Goal: Task Accomplishment & Management: Use online tool/utility

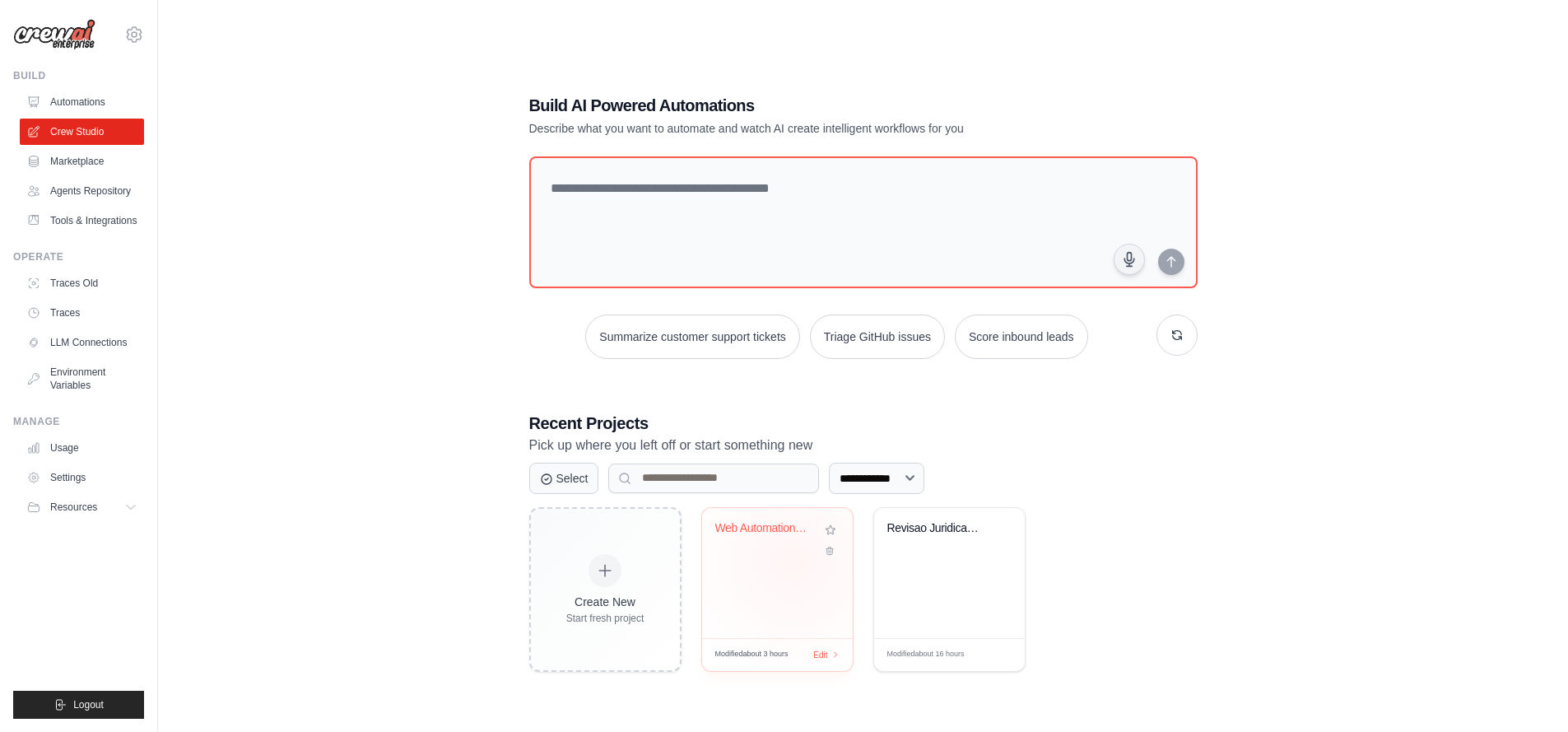
click at [793, 561] on div "Web Automation Agent - PopOS Browse..." at bounding box center [778, 573] width 151 height 130
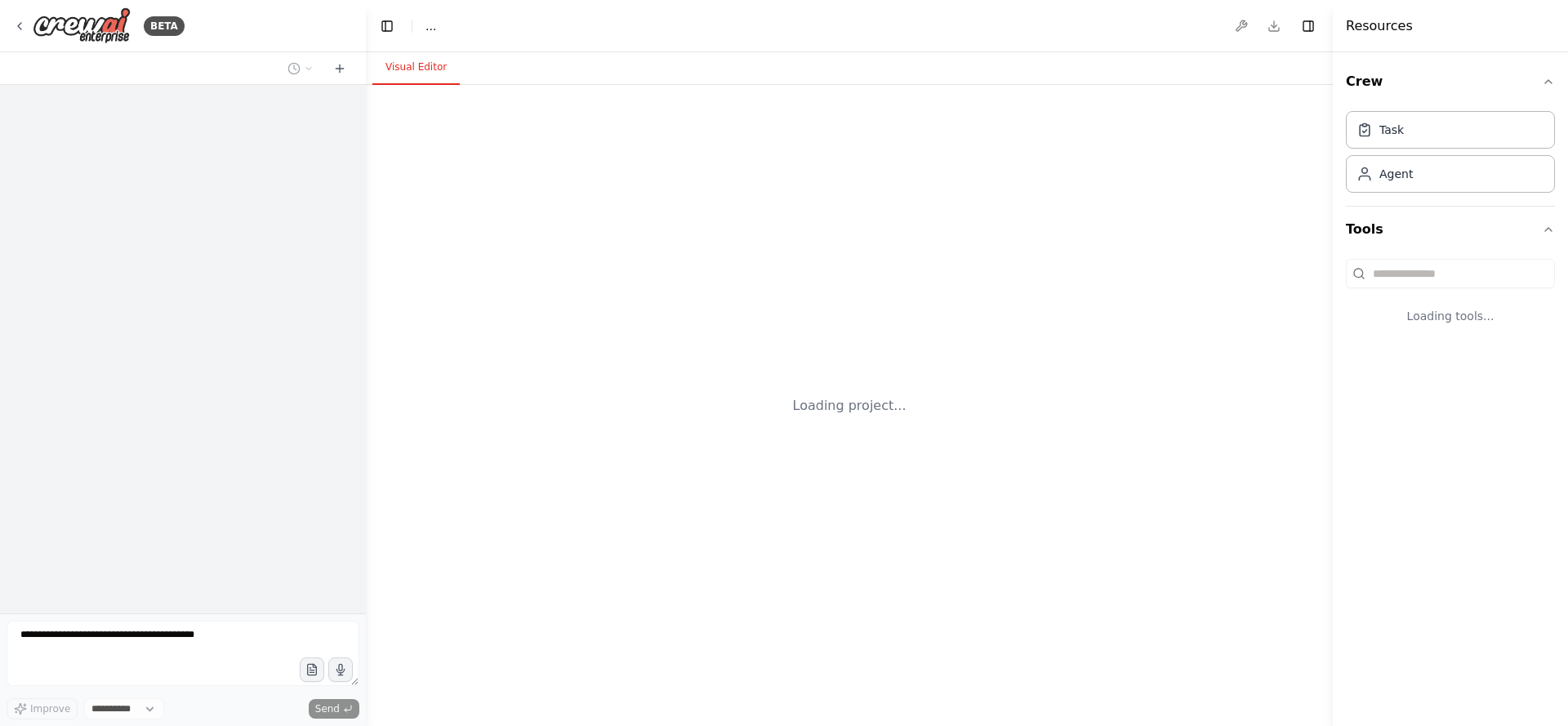
select select "****"
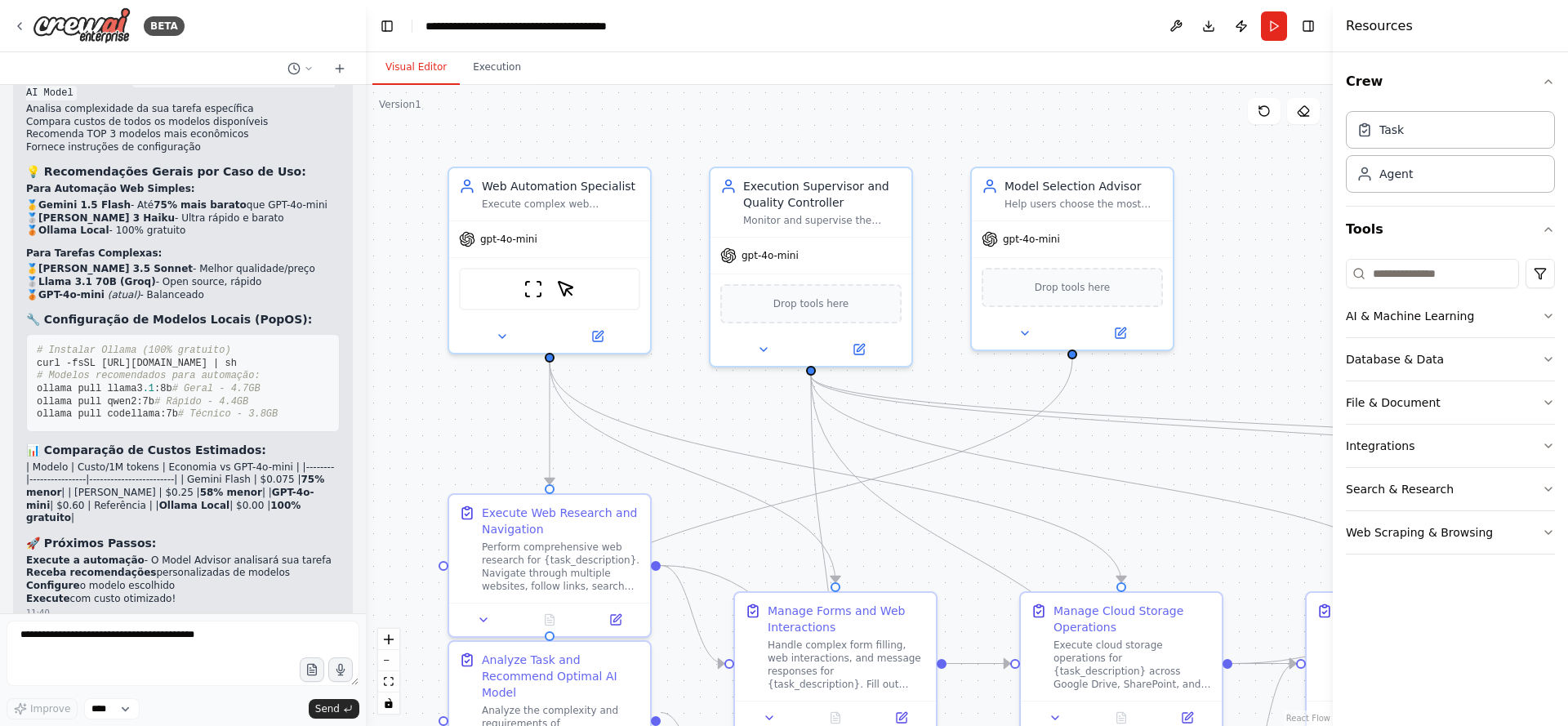
scroll to position [5897, 0]
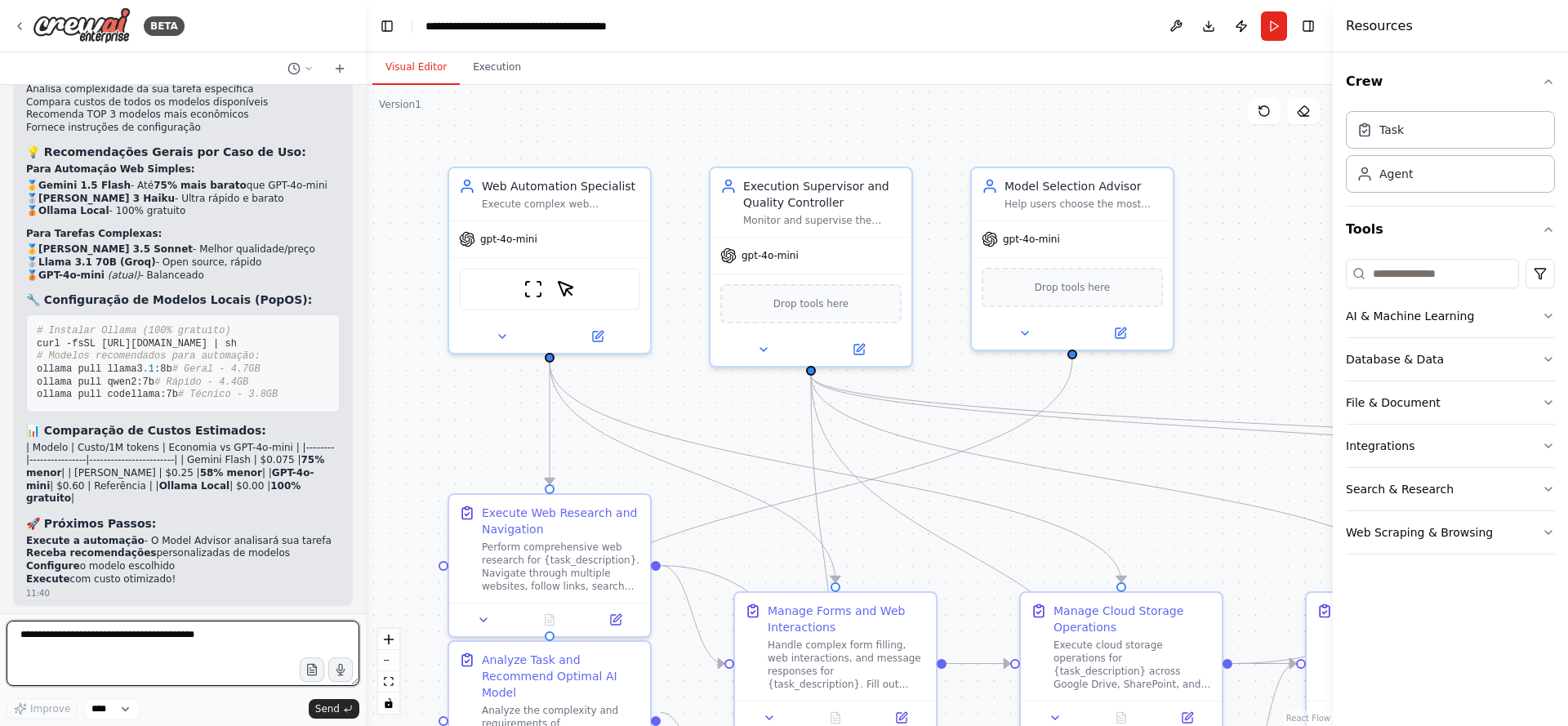
click at [157, 643] on textarea at bounding box center [183, 653] width 353 height 66
type textarea "*"
type textarea "**********"
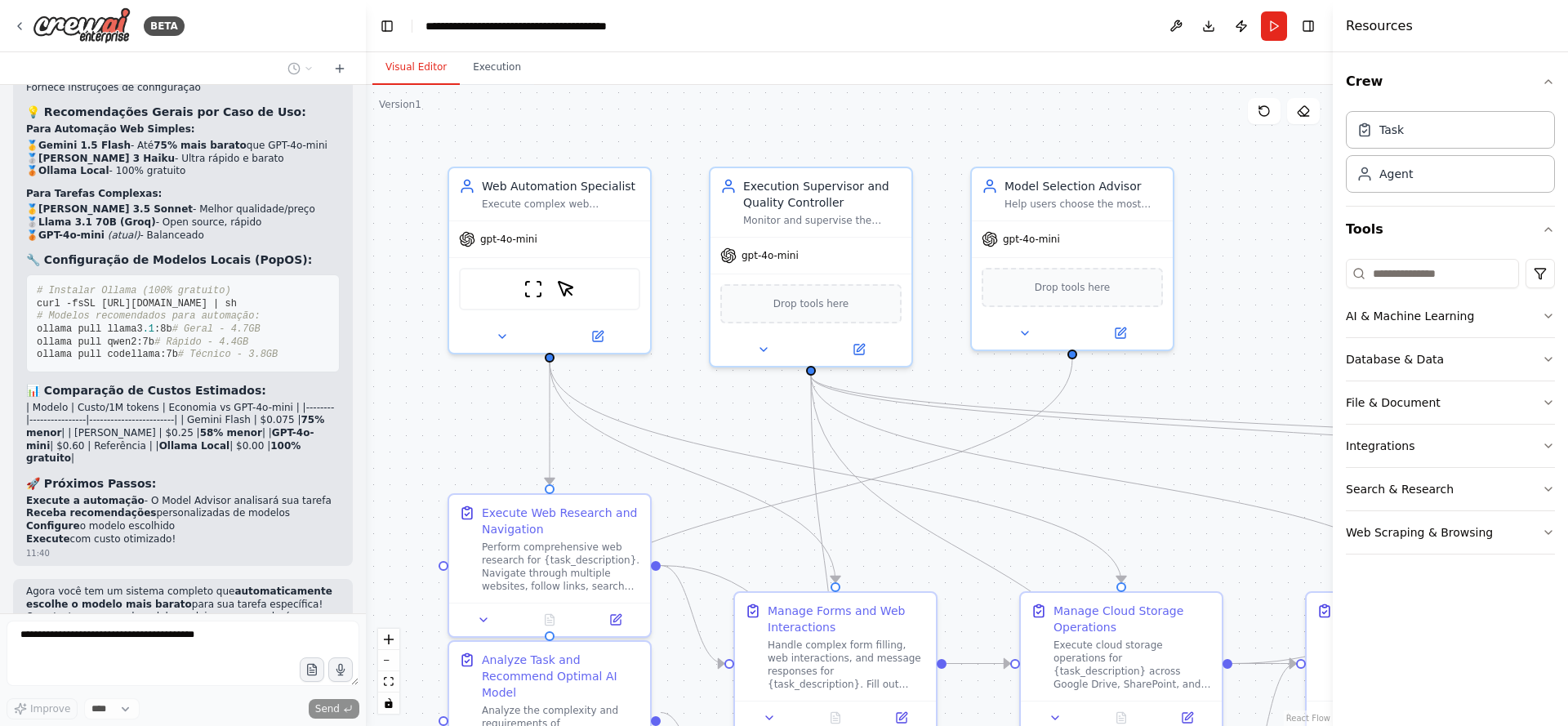
scroll to position [5996, 0]
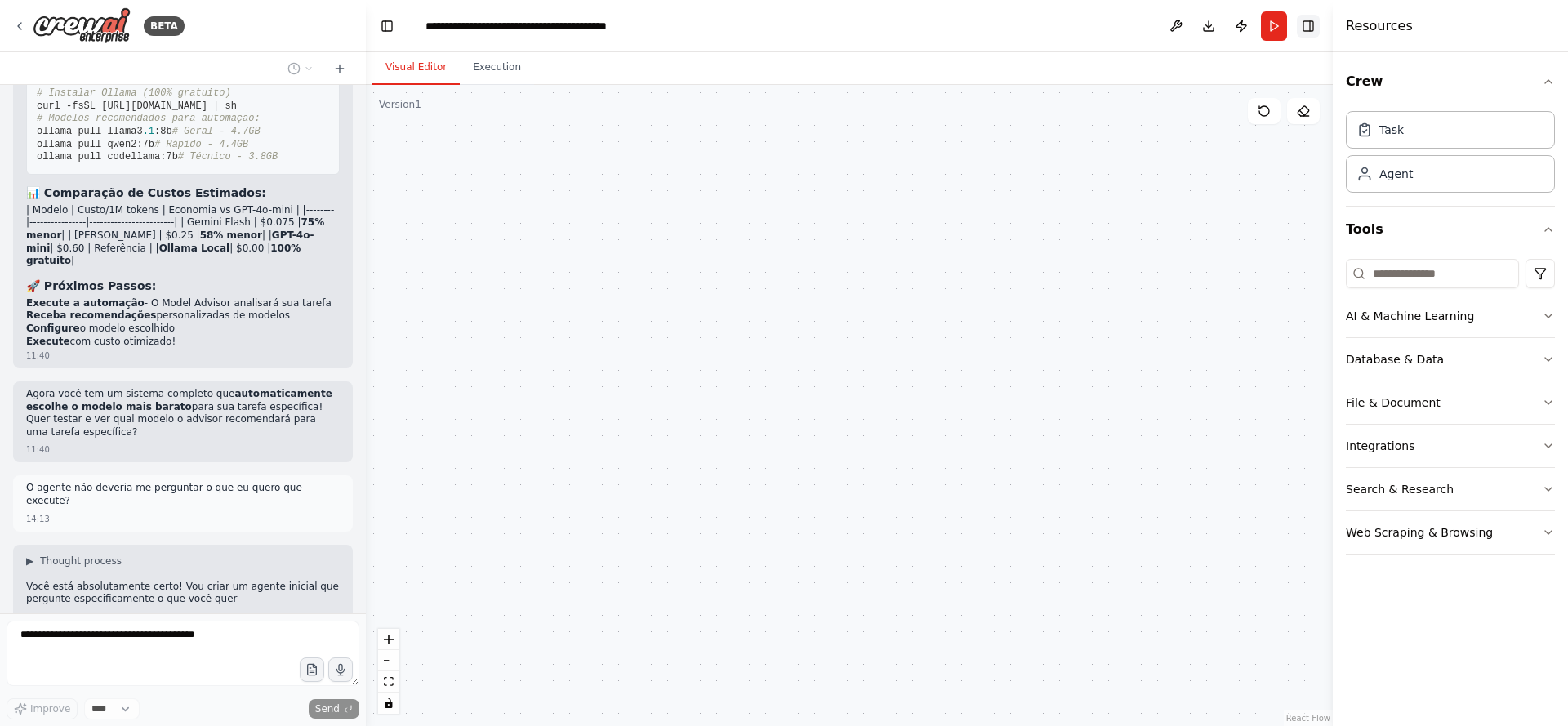
click at [1316, 26] on button "Toggle Right Sidebar" at bounding box center [1309, 27] width 23 height 23
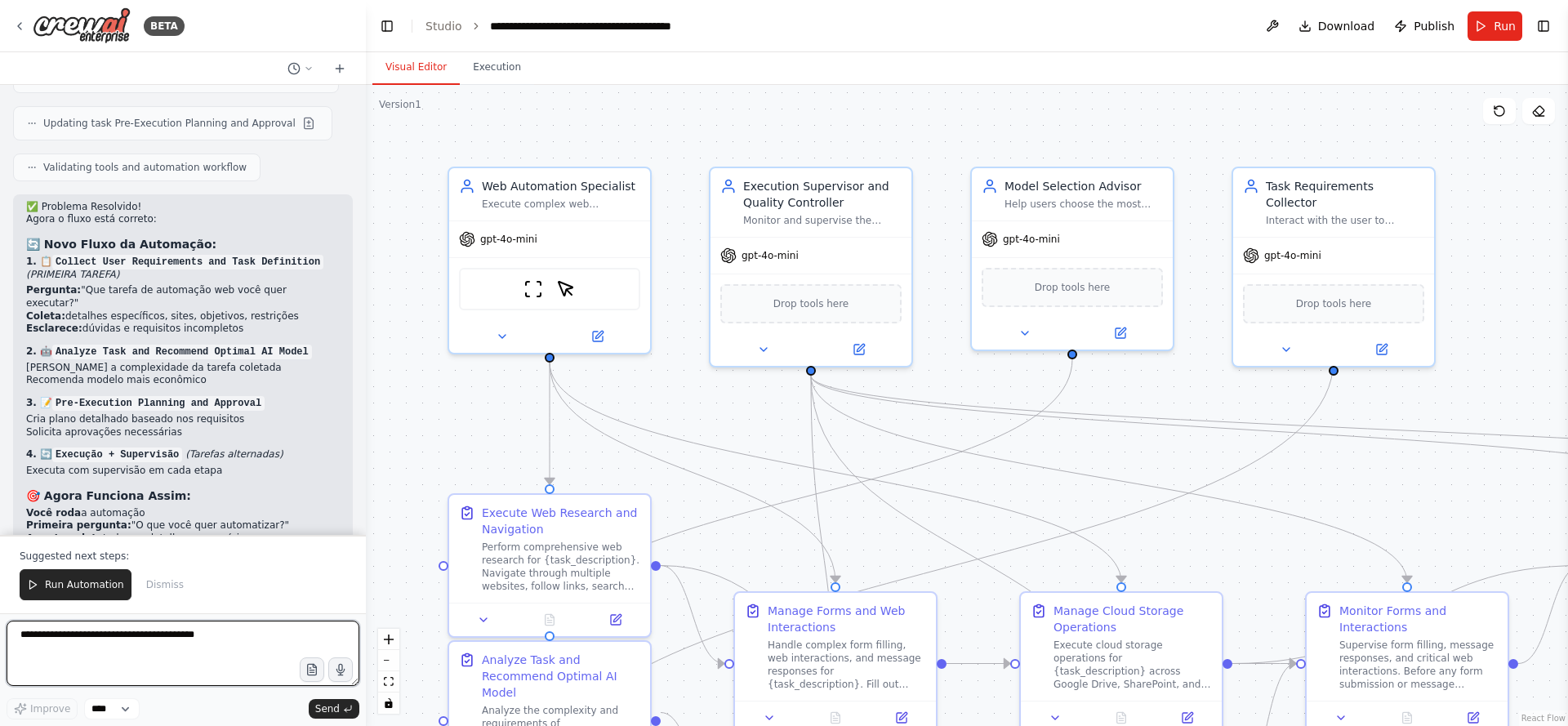
scroll to position [6894, 0]
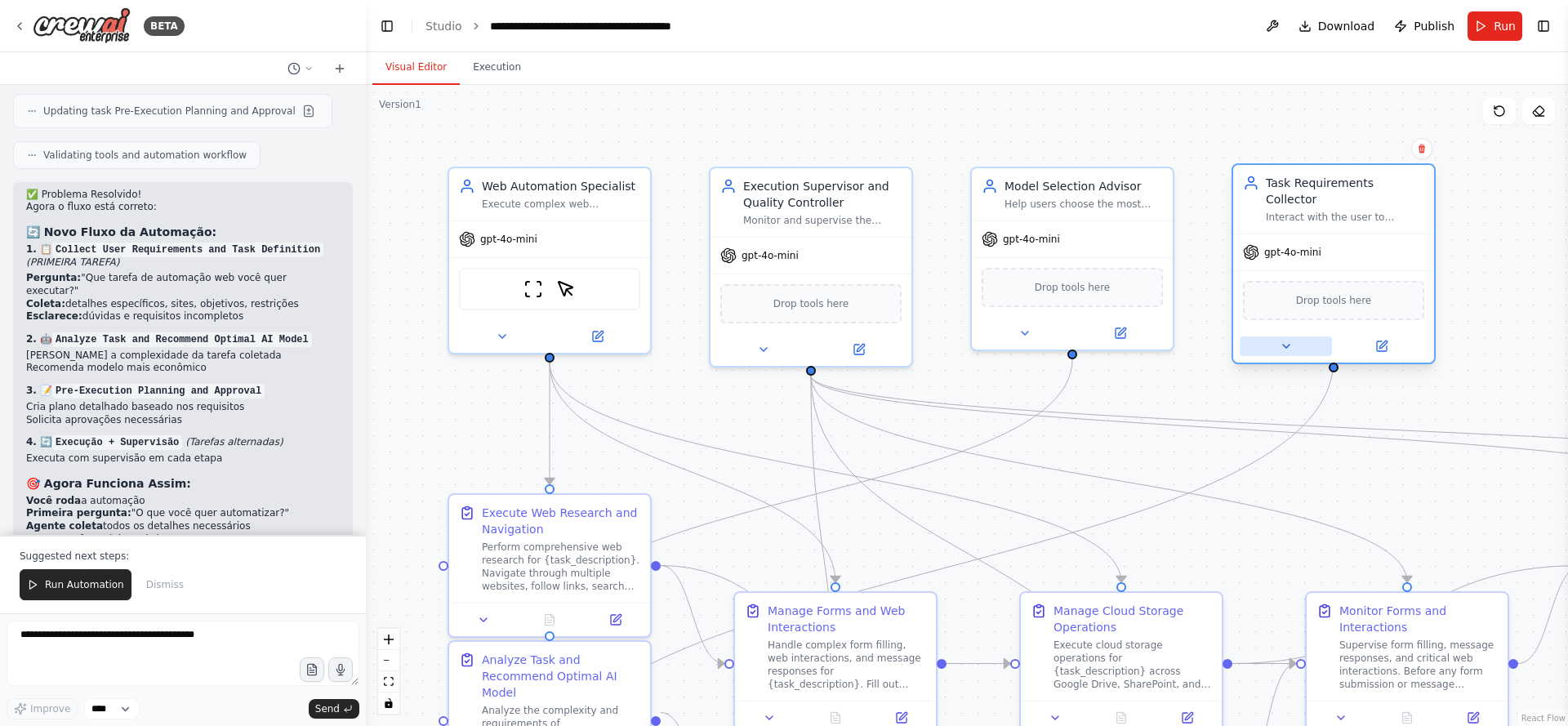
click at [1285, 340] on icon at bounding box center [1286, 346] width 13 height 13
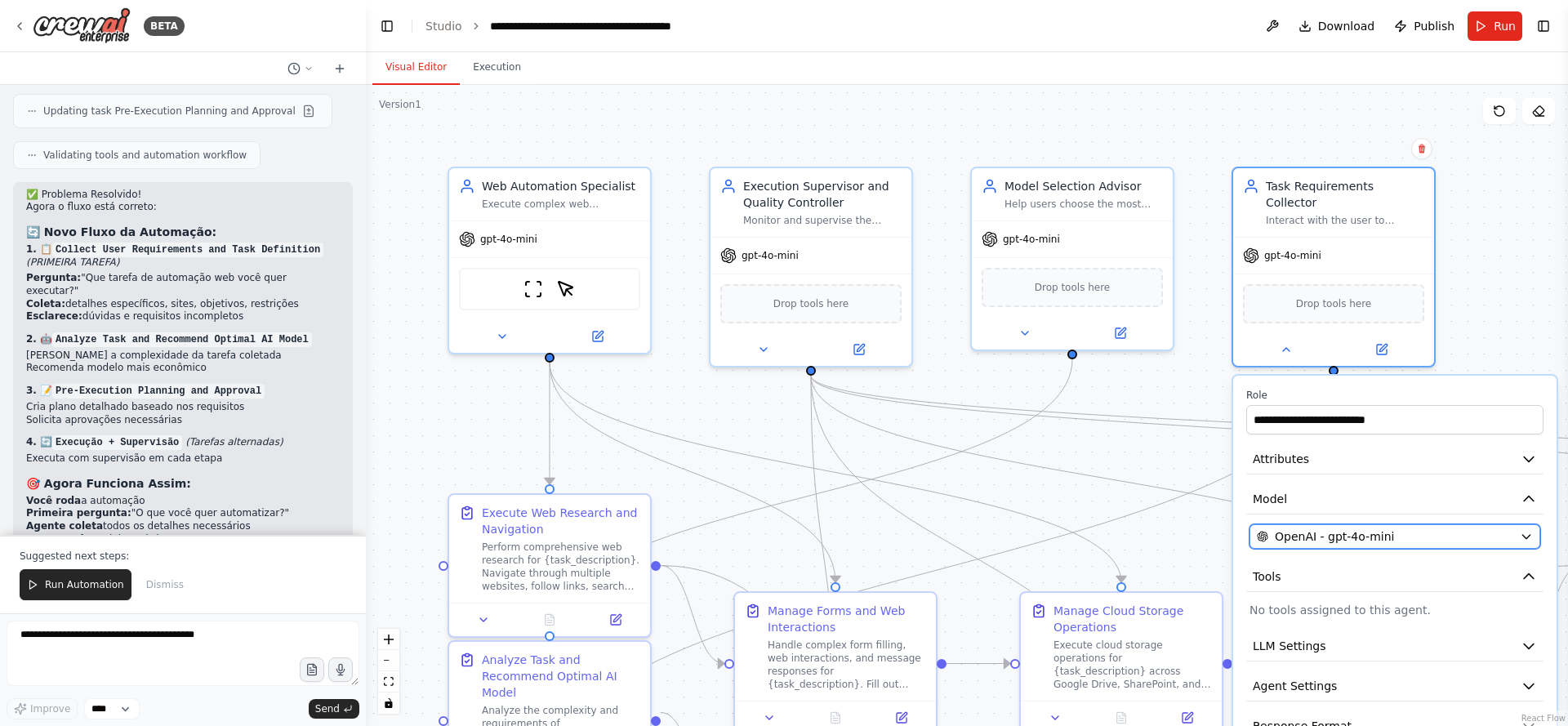
click at [1413, 528] on div "OpenAI - gpt-4o-mini" at bounding box center [1385, 537] width 257 height 17
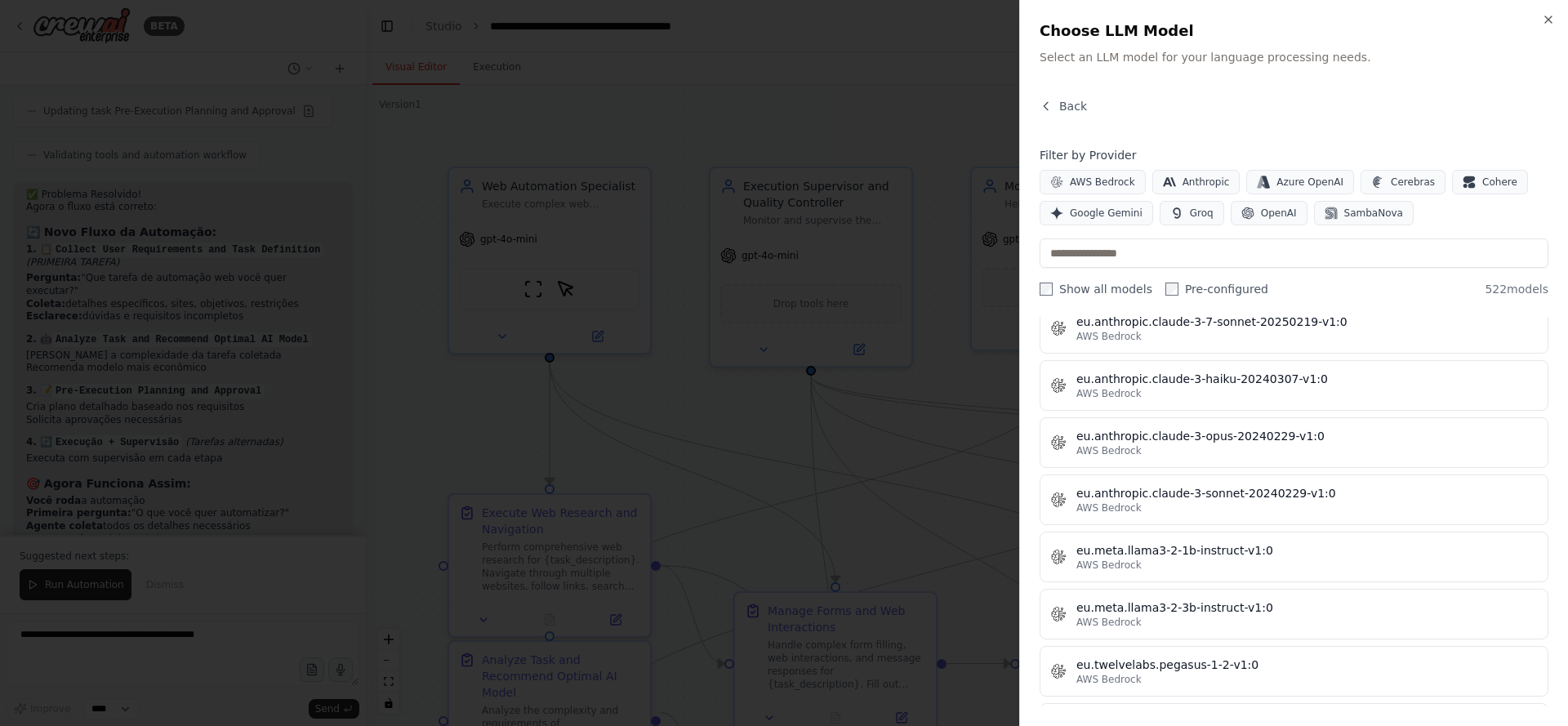
scroll to position [0, 0]
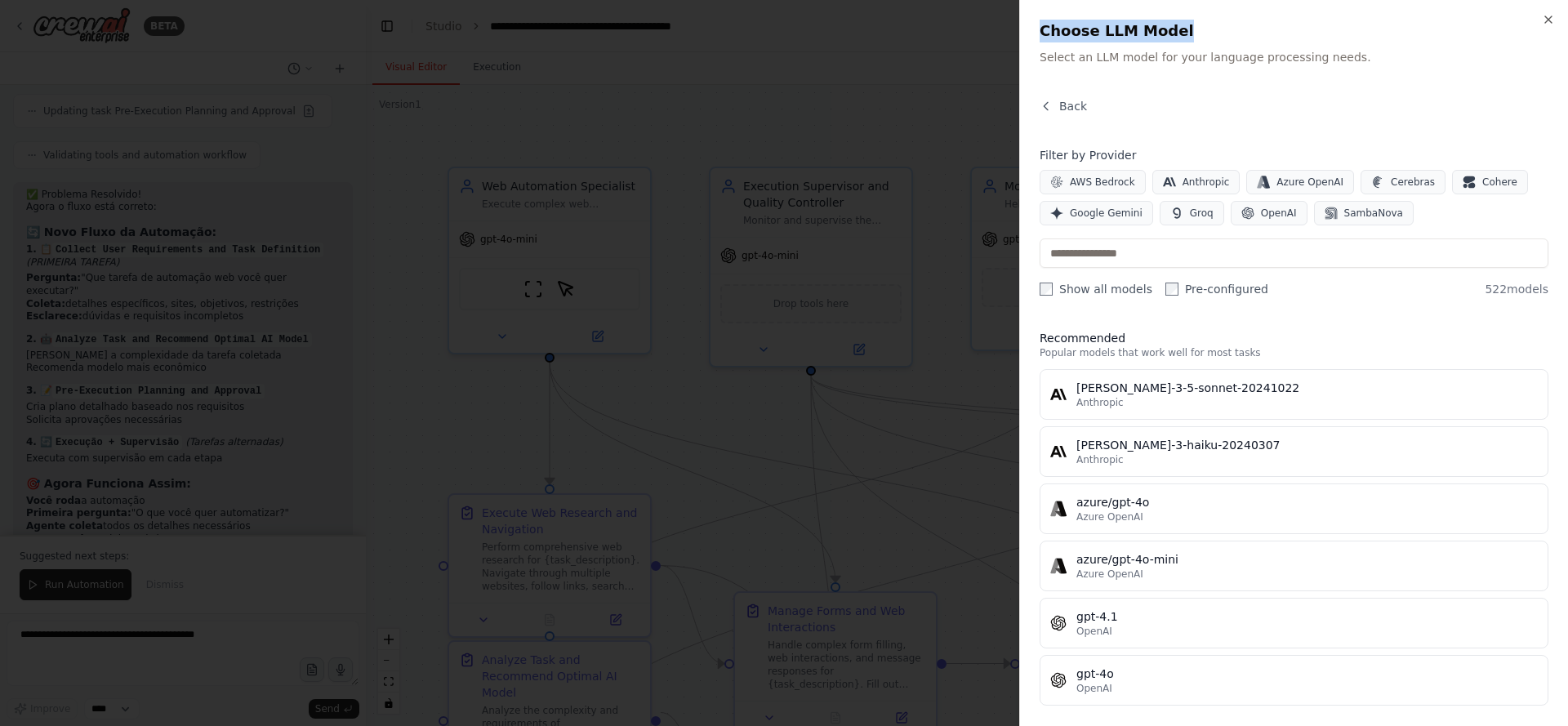
click at [1558, 19] on div "Close Choose LLM Model Select an LLM model for your language processing needs. …" at bounding box center [1294, 363] width 549 height 726
click at [1545, 18] on icon "button" at bounding box center [1549, 20] width 13 height 13
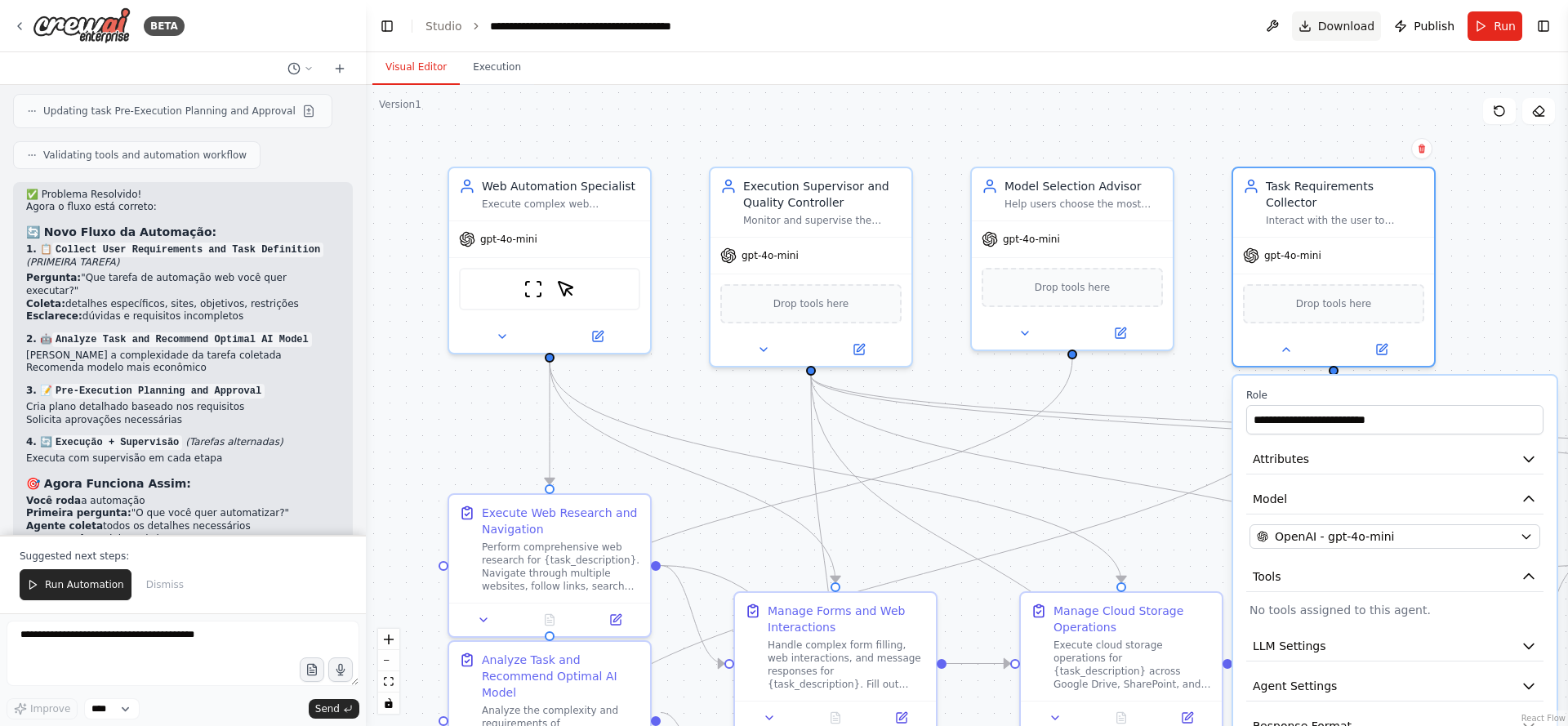
click at [1334, 24] on span "Download" at bounding box center [1347, 27] width 57 height 17
click at [1285, 24] on button at bounding box center [1272, 26] width 26 height 29
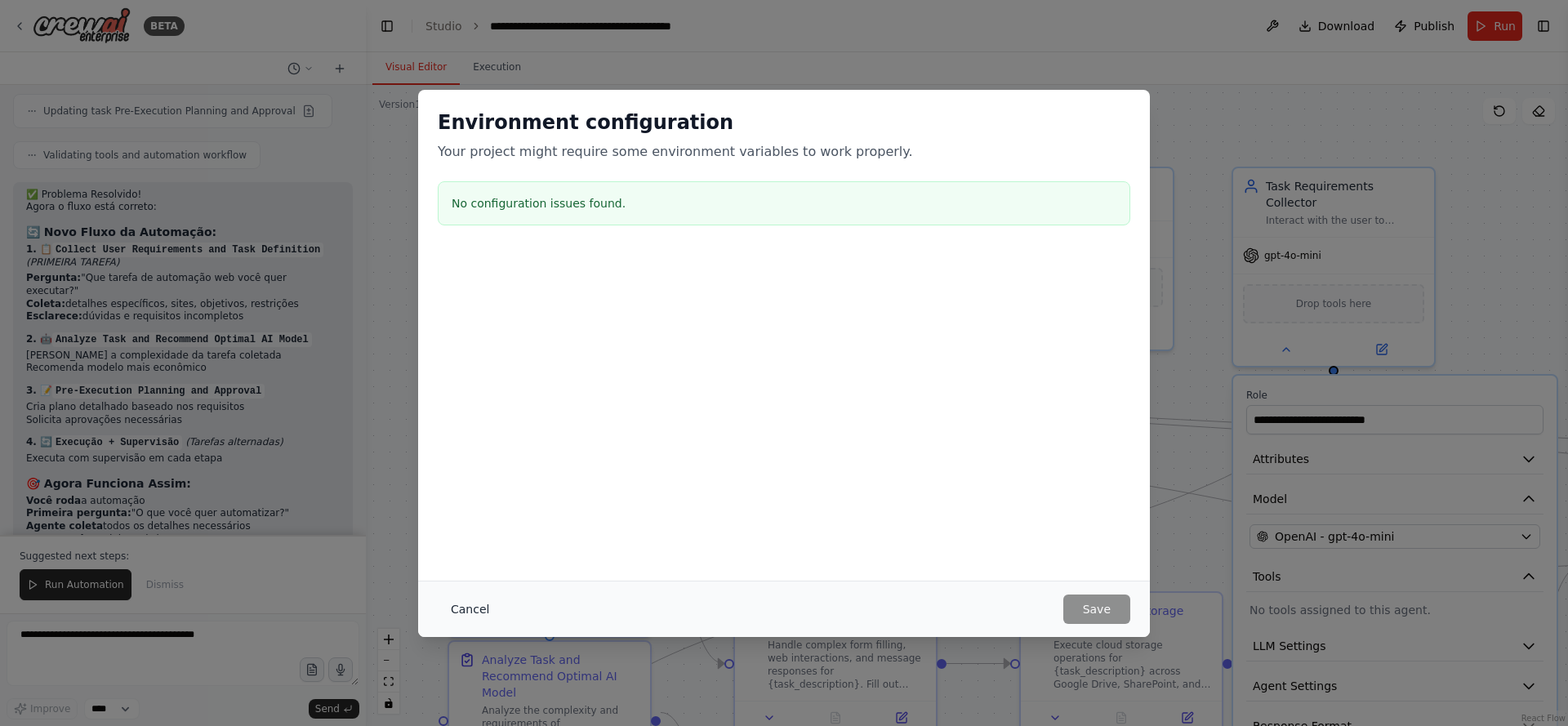
click at [465, 611] on button "Cancel" at bounding box center [470, 609] width 65 height 29
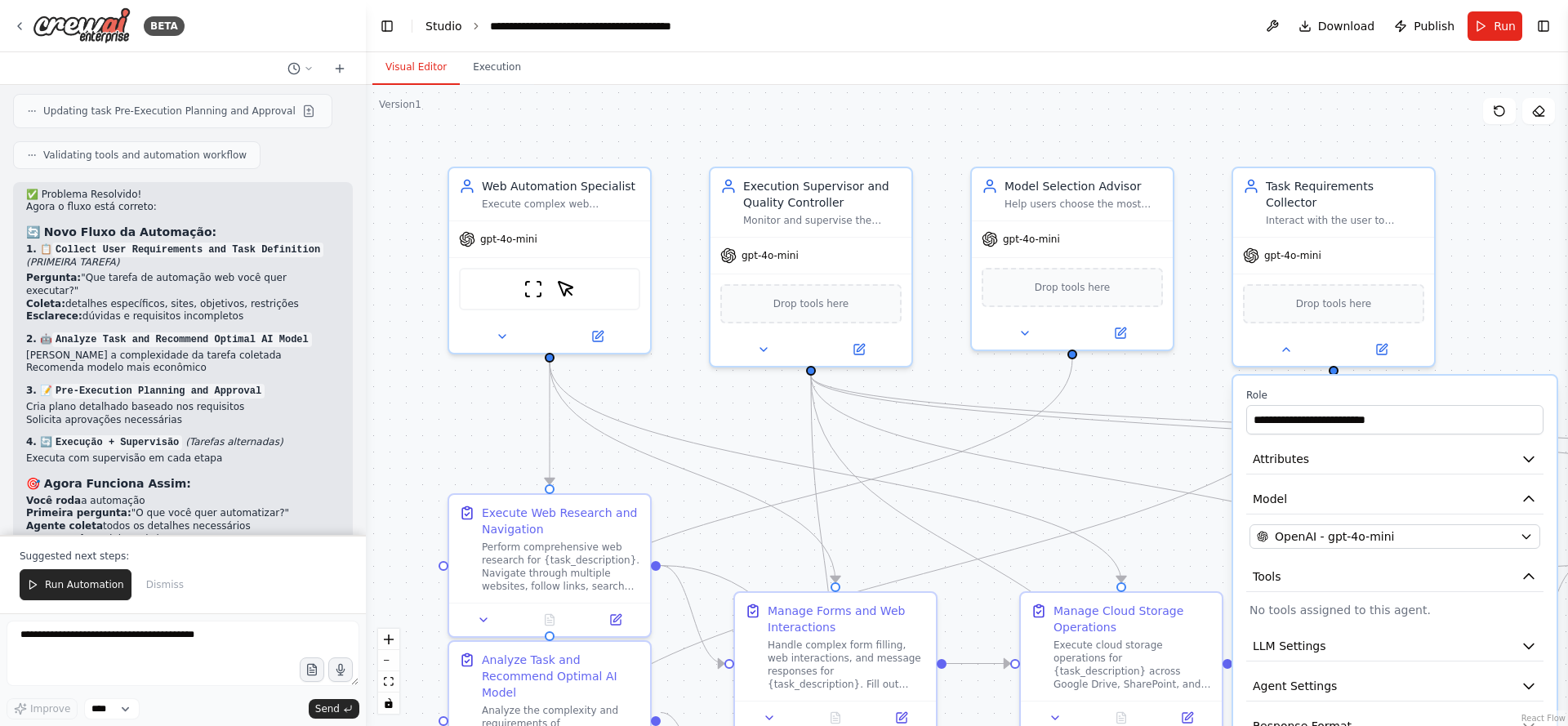
click at [450, 25] on link "Studio" at bounding box center [444, 27] width 37 height 13
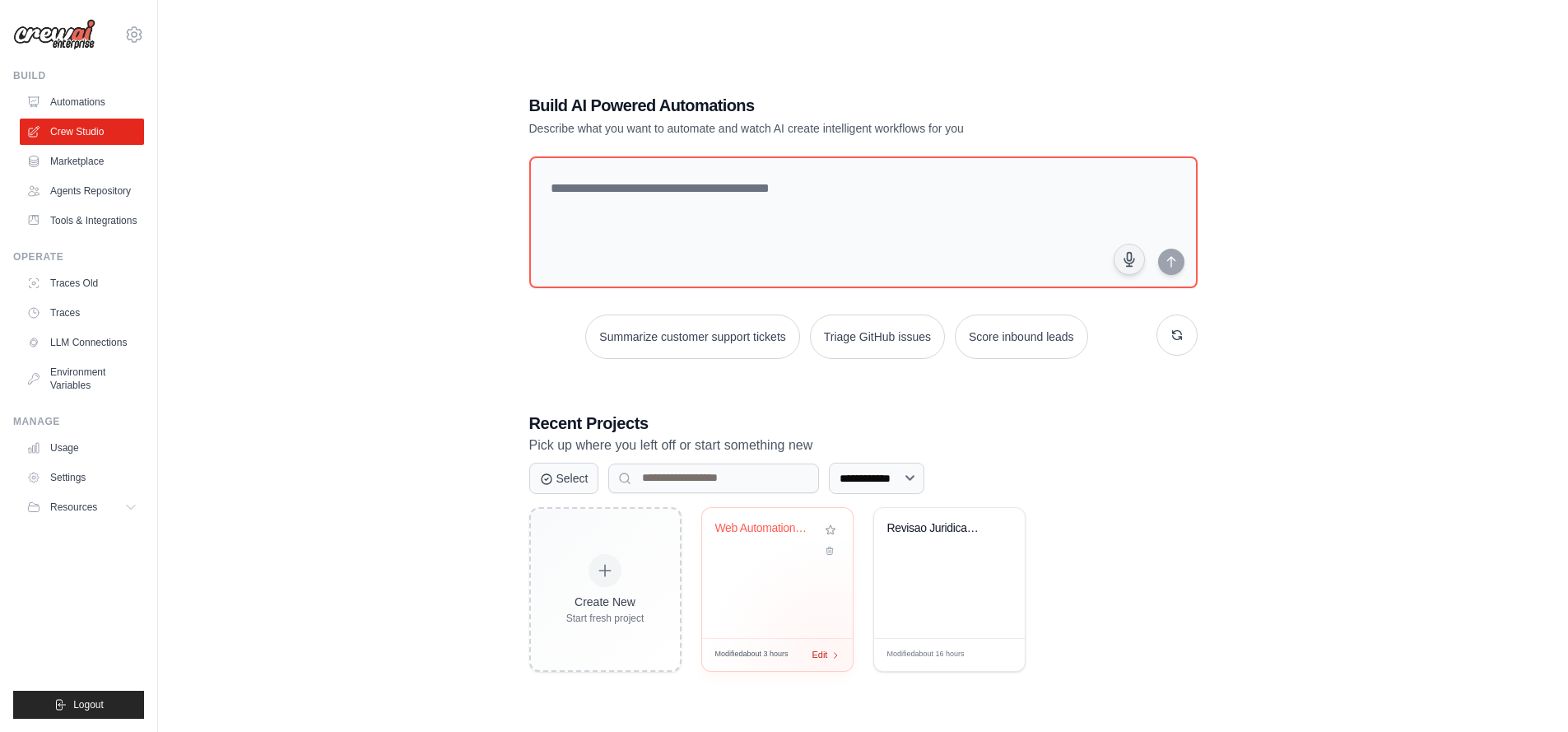
click at [828, 657] on div "Modified about 3 hours Edit" at bounding box center [778, 654] width 151 height 33
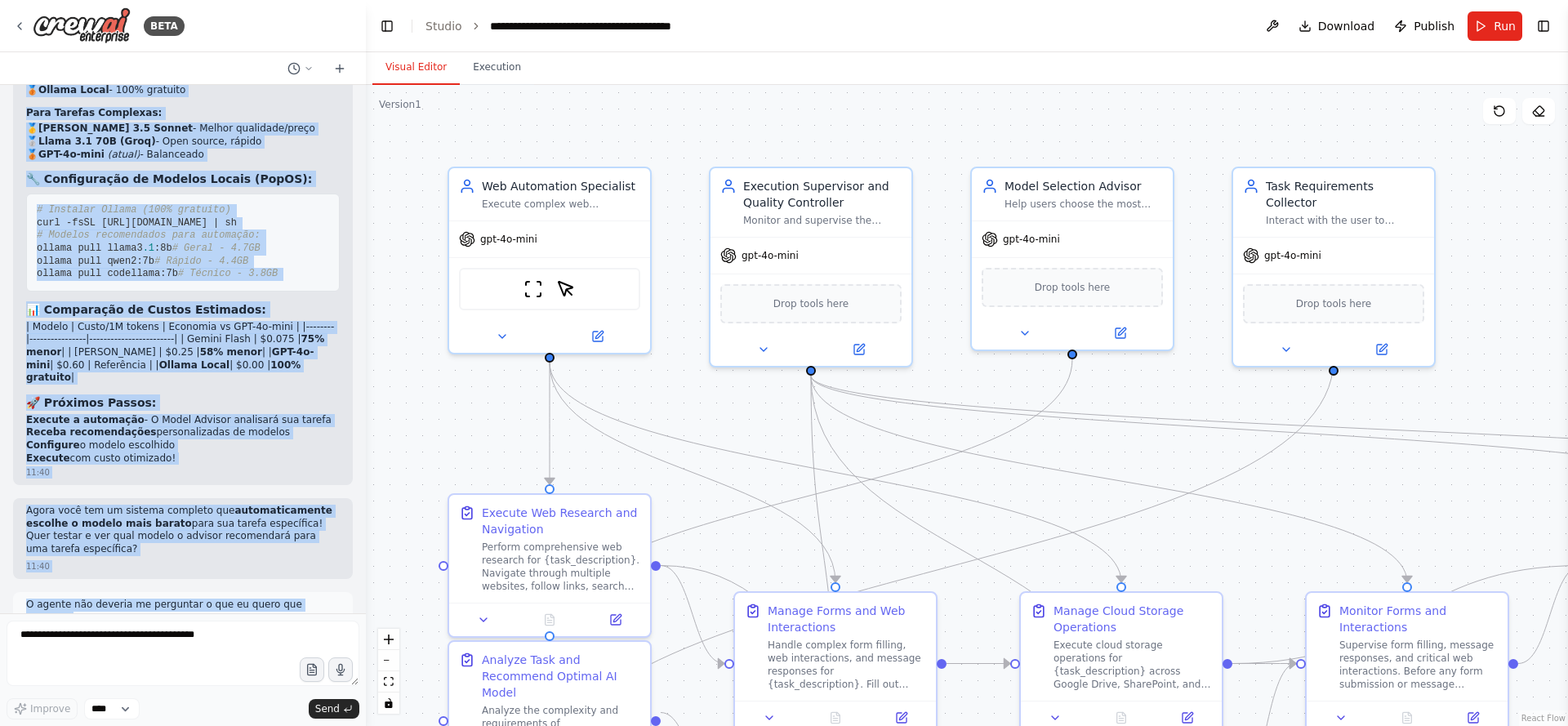
scroll to position [5971, 0]
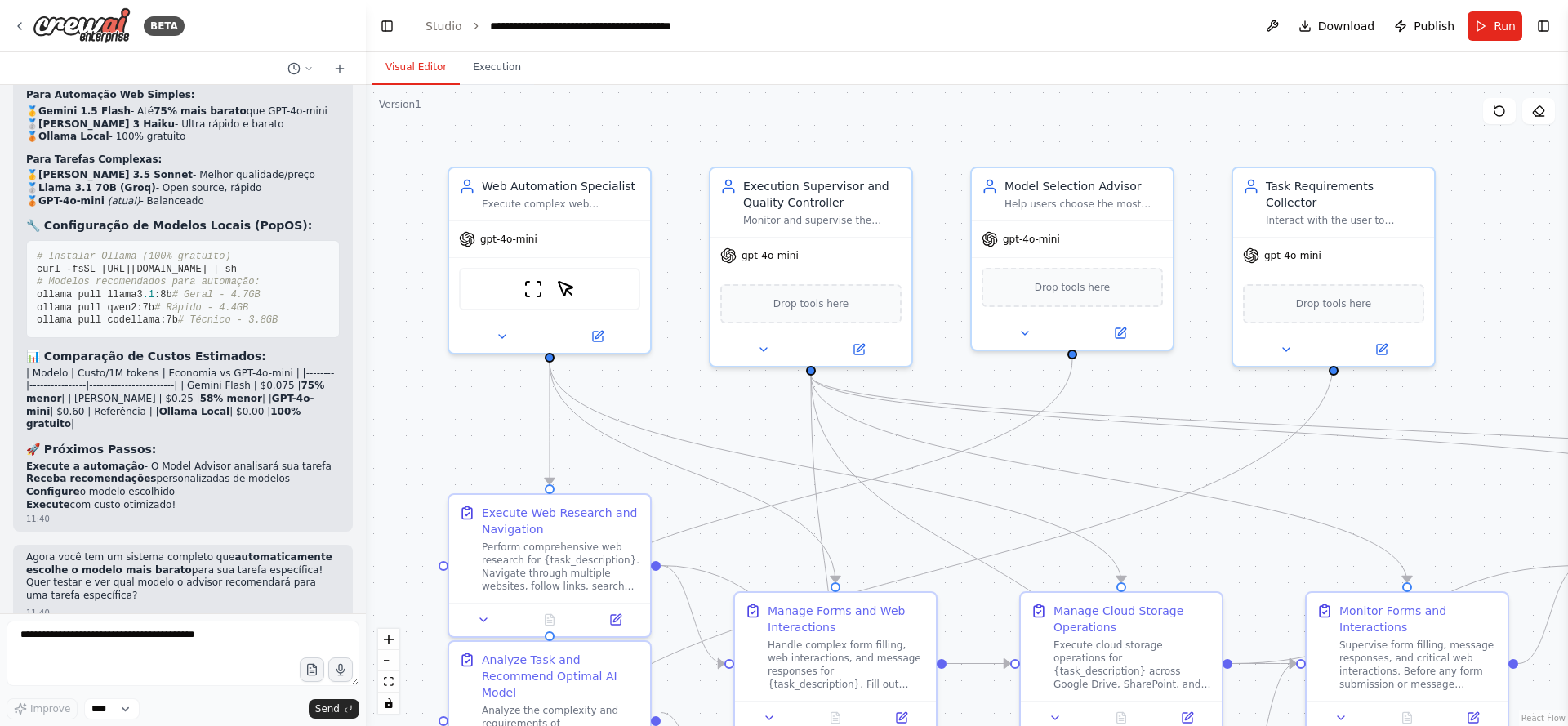
drag, startPoint x: 211, startPoint y: 550, endPoint x: 29, endPoint y: 549, distance: 182.0
click at [29, 549] on div "Um agente de IA geral que é capaz de controlar o navegador instalado no pop_os …" at bounding box center [183, 349] width 366 height 528
copy div "O agente não deveria me perguntar o que eu quero que execute? 14:13 ▶ Thought p…"
